Goal: Task Accomplishment & Management: Manage account settings

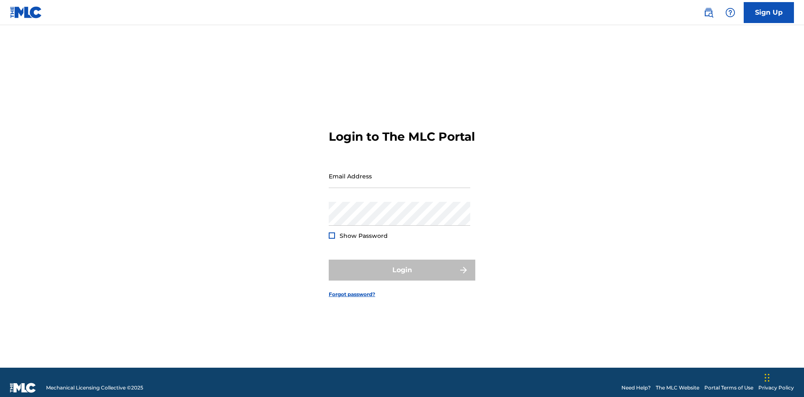
scroll to position [11, 0]
click at [400, 172] on input "Email Address" at bounding box center [400, 176] width 142 height 24
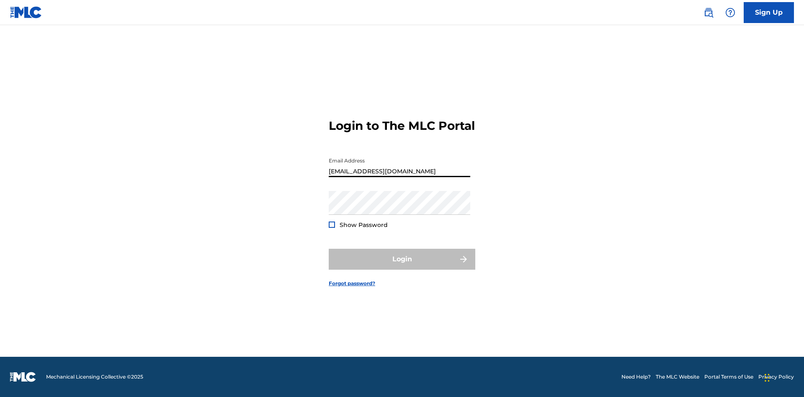
type input "[EMAIL_ADDRESS][DOMAIN_NAME]"
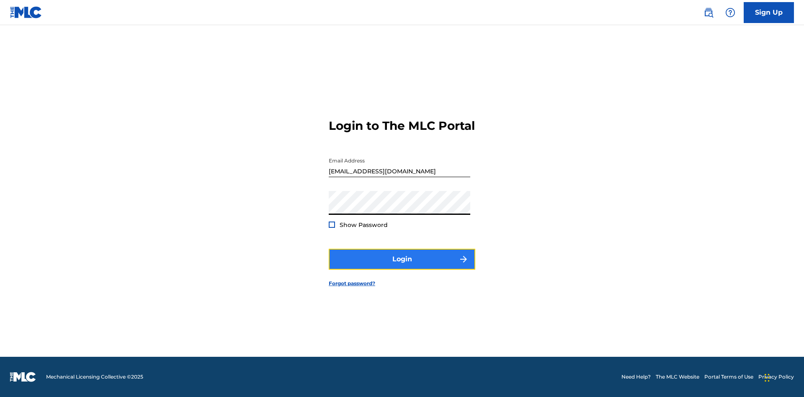
click at [402, 266] on button "Login" at bounding box center [402, 259] width 147 height 21
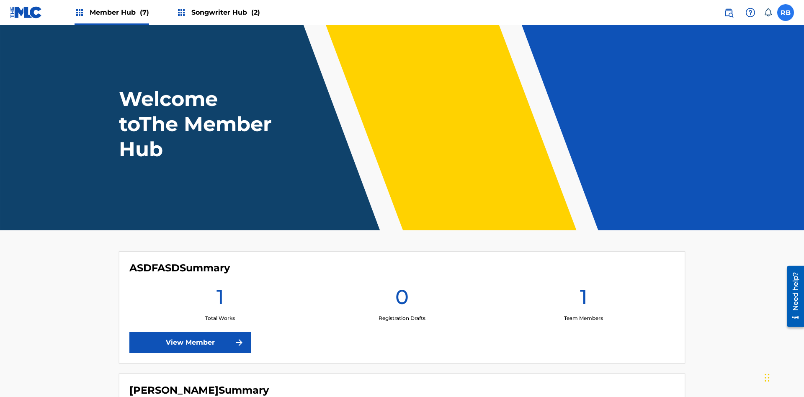
click at [786, 12] on label at bounding box center [786, 12] width 17 height 17
click at [786, 13] on input "RB RrX4wMkXZ8 BQqJ7Zk1Te [EMAIL_ADDRESS][DOMAIN_NAME] Notification Preferences …" at bounding box center [786, 13] width 0 height 0
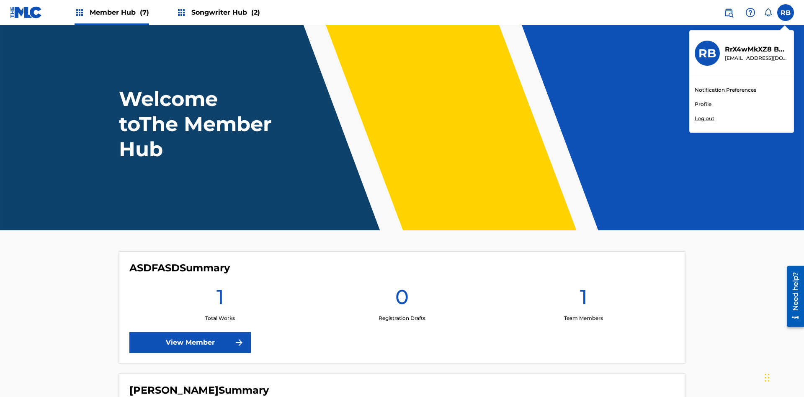
click at [703, 104] on link "Profile" at bounding box center [703, 105] width 17 height 8
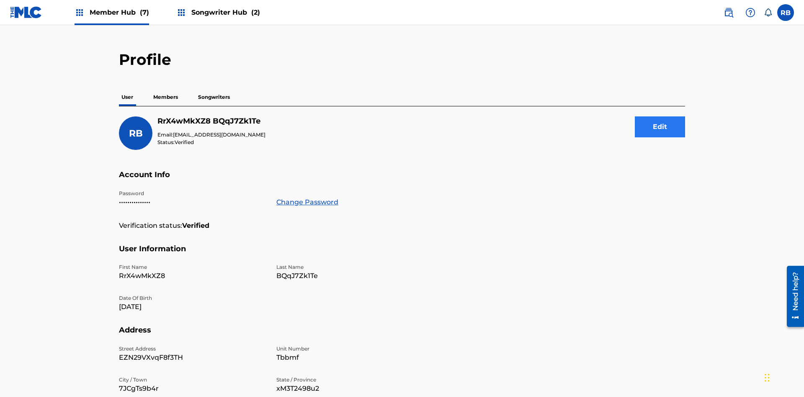
click at [660, 116] on button "Edit" at bounding box center [660, 126] width 50 height 21
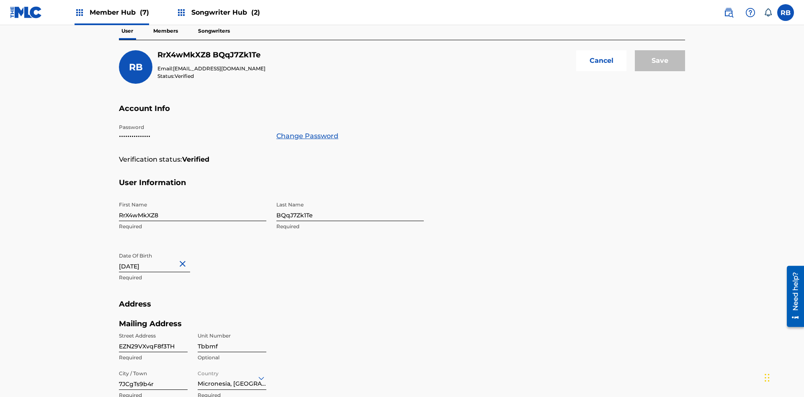
scroll to position [228, 0]
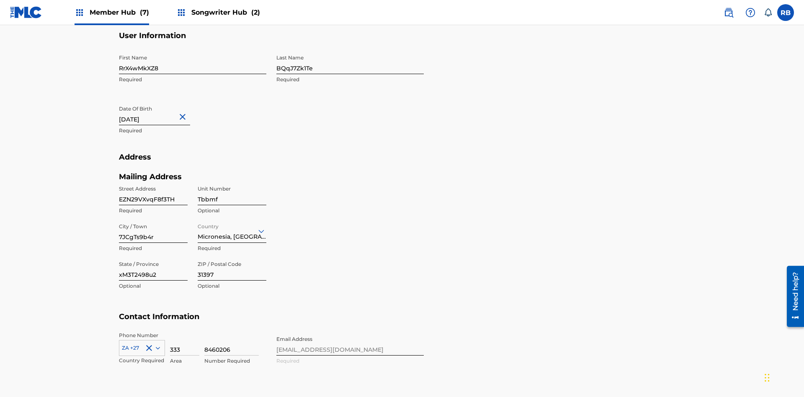
click at [193, 62] on input "RrX4wMkXZ8" at bounding box center [192, 62] width 147 height 24
type input "a0QJTfQ1Es"
click at [350, 62] on input "BQqJ7Zk1Te" at bounding box center [350, 62] width 147 height 24
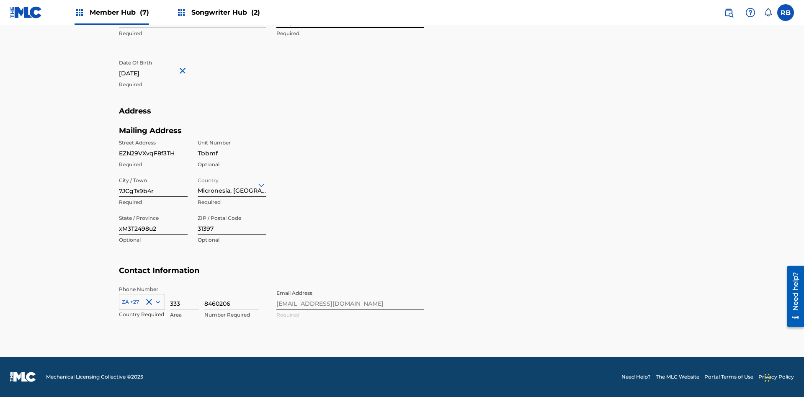
type input "87CqmNZ1xA"
click at [161, 68] on input "[DATE]" at bounding box center [154, 67] width 71 height 24
select select "3"
select select "2024"
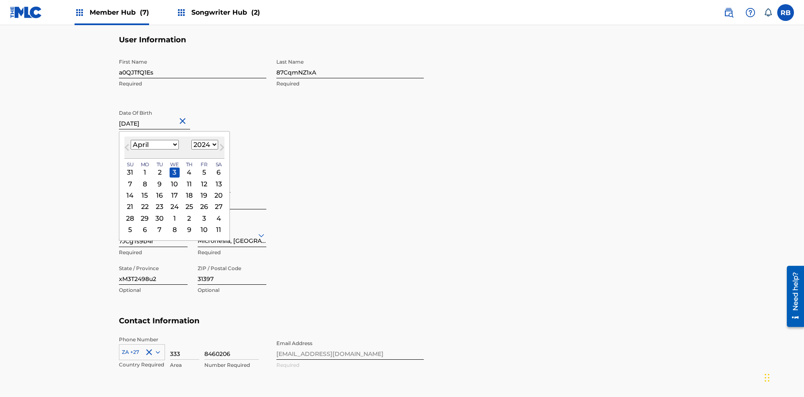
select select "0"
click at [204, 145] on select "1900 1901 1902 1903 1904 1905 1906 1907 1908 1909 1910 1911 1912 1913 1914 1915…" at bounding box center [204, 145] width 27 height 10
select select "2024"
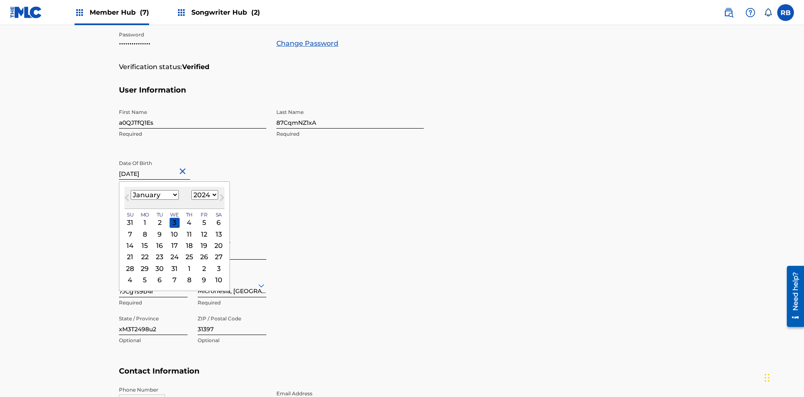
click at [204, 195] on select "1900 1901 1902 1903 1904 1905 1906 1907 1908 1909 1910 1911 1912 1913 1914 1915…" at bounding box center [204, 195] width 27 height 10
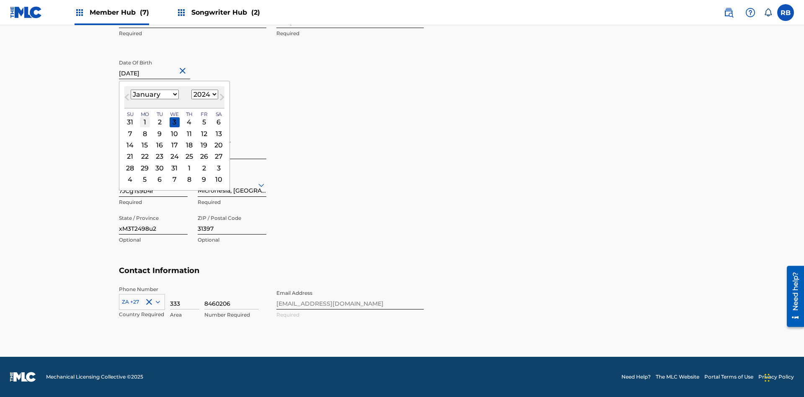
click at [145, 122] on div "1" at bounding box center [145, 122] width 10 height 10
type input "[DATE]"
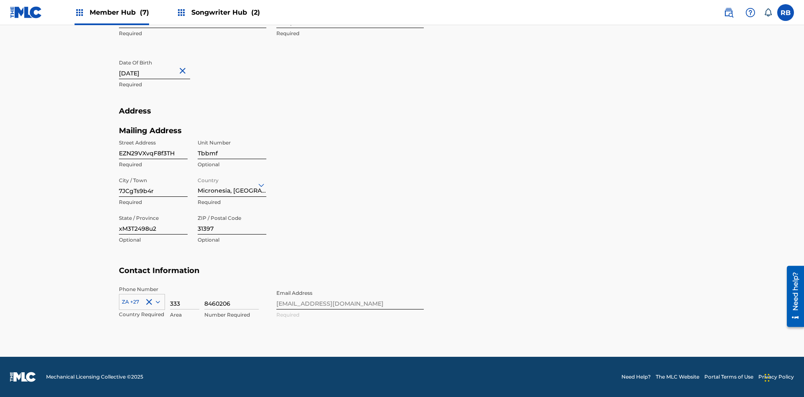
click at [153, 147] on input "EZN29VXvqF8f3TH" at bounding box center [153, 147] width 69 height 24
type input "ThodNetmsGq2cJQ"
click at [232, 147] on input "Tbbmf" at bounding box center [232, 147] width 69 height 24
type input "9NLnF"
click at [153, 185] on input "7JCgTs9b4r" at bounding box center [153, 185] width 69 height 24
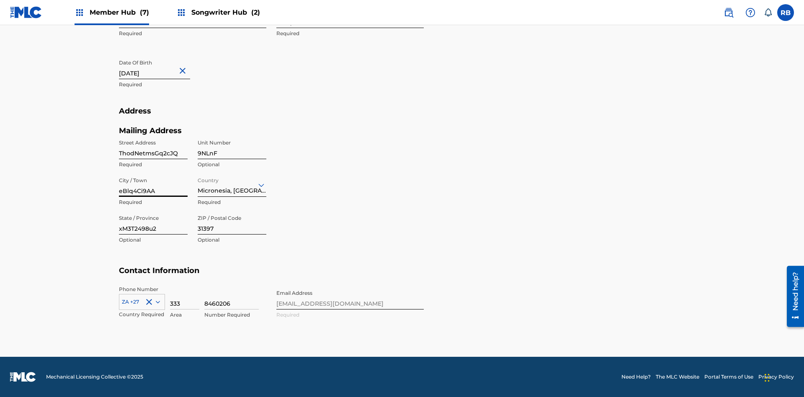
type input "eBlq4Ci9AA"
click at [198, 185] on input "Country" at bounding box center [199, 185] width 2 height 9
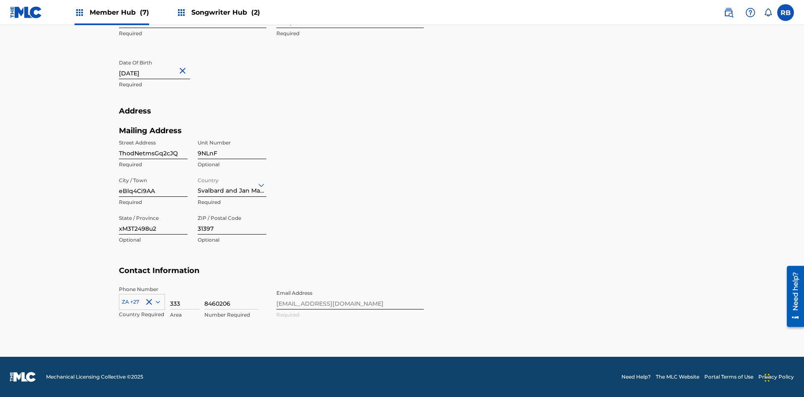
click at [153, 222] on input "xM3T2498u2" at bounding box center [153, 223] width 69 height 24
type input "nbWhCz5e2W"
click at [232, 222] on input "31397" at bounding box center [232, 223] width 69 height 24
type input "08665"
click at [156, 302] on icon at bounding box center [158, 302] width 4 height 3
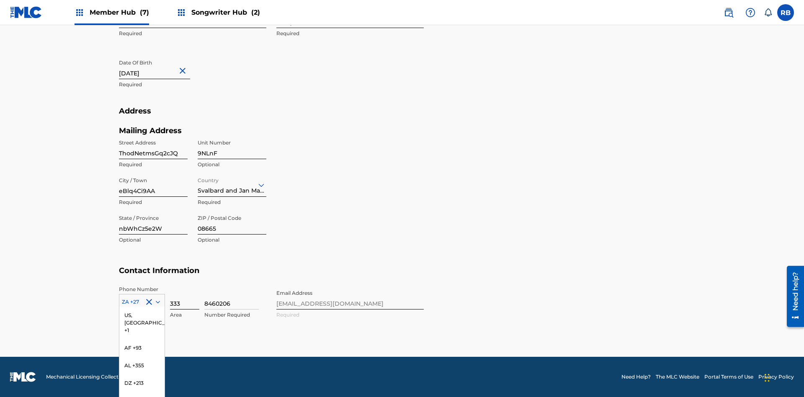
click at [185, 297] on input "333" at bounding box center [184, 298] width 29 height 24
click at [232, 297] on input "8460206" at bounding box center [231, 298] width 54 height 24
